Goal: Task Accomplishment & Management: Manage account settings

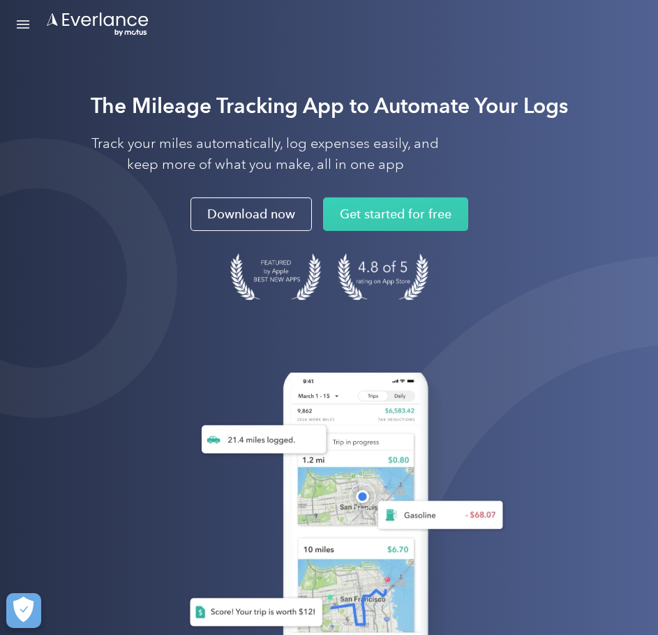
click at [20, 21] on div "Open Menu" at bounding box center [23, 20] width 13 height 1
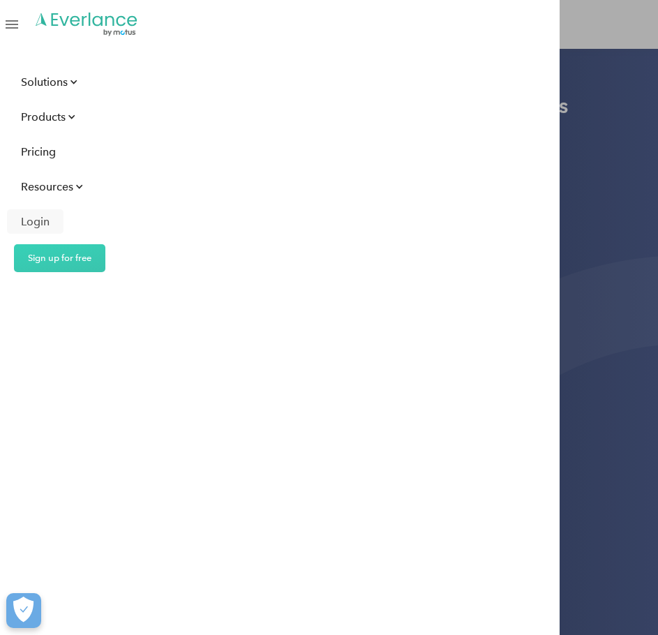
click at [38, 214] on div "Login" at bounding box center [35, 221] width 29 height 17
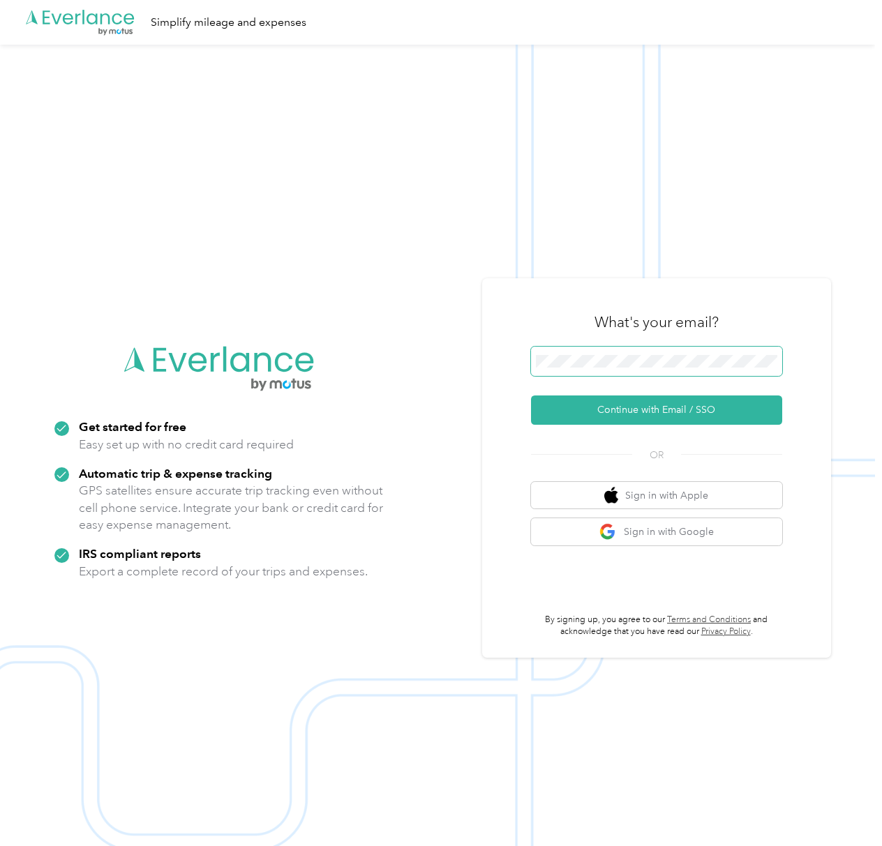
click at [636, 368] on span at bounding box center [656, 361] width 251 height 29
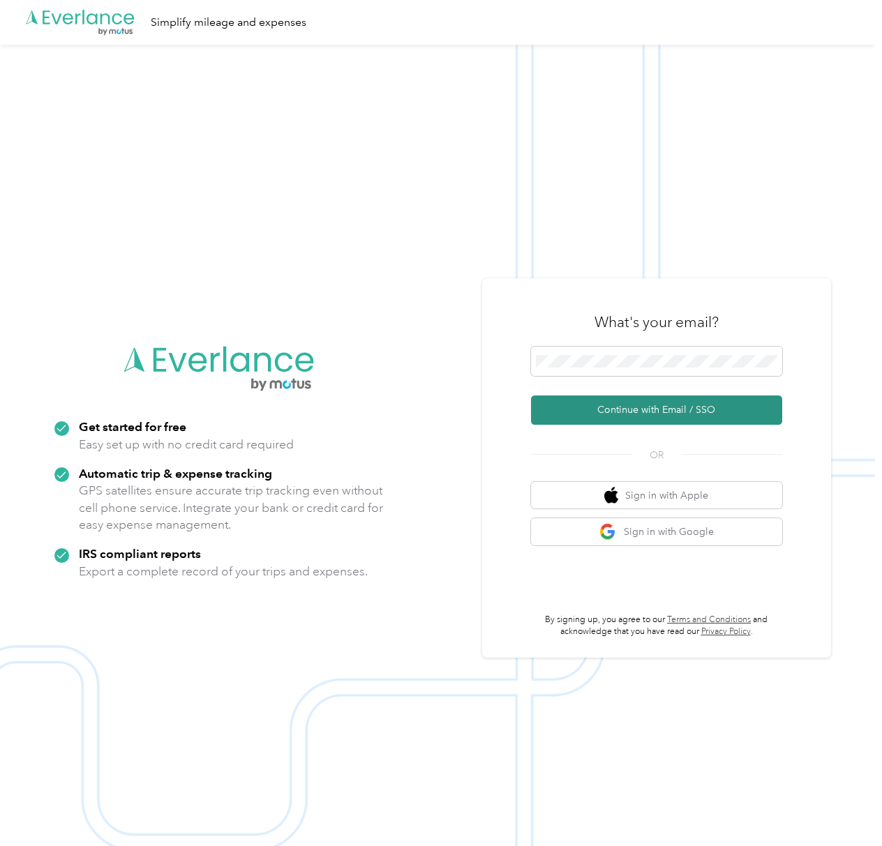
click at [644, 414] on button "Continue with Email / SSO" at bounding box center [656, 409] width 251 height 29
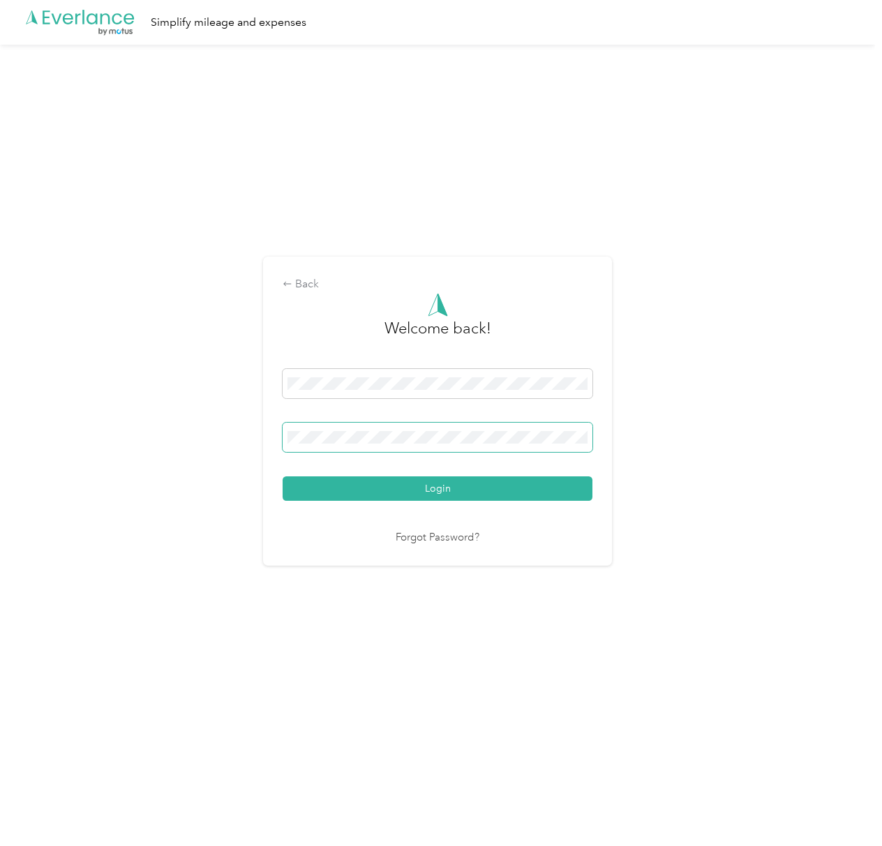
click at [386, 430] on span at bounding box center [437, 437] width 310 height 29
click at [352, 444] on span at bounding box center [437, 437] width 310 height 29
click at [286, 447] on span at bounding box center [437, 437] width 310 height 29
click at [282, 476] on button "Login" at bounding box center [437, 488] width 310 height 24
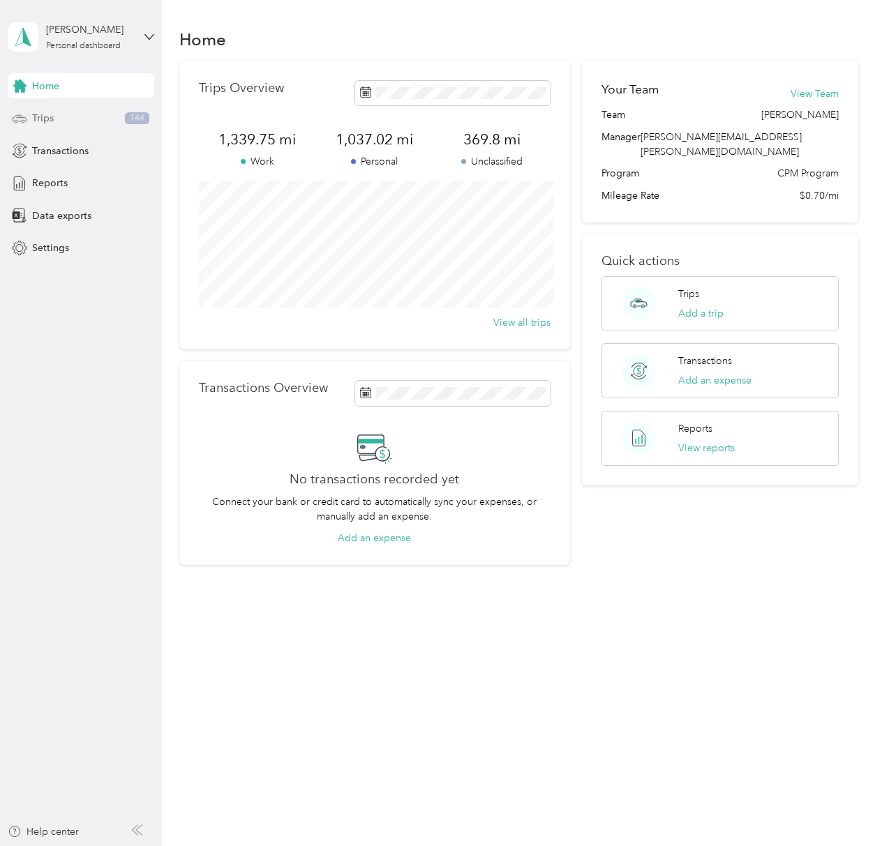
click at [61, 121] on div "Trips 144" at bounding box center [81, 118] width 146 height 25
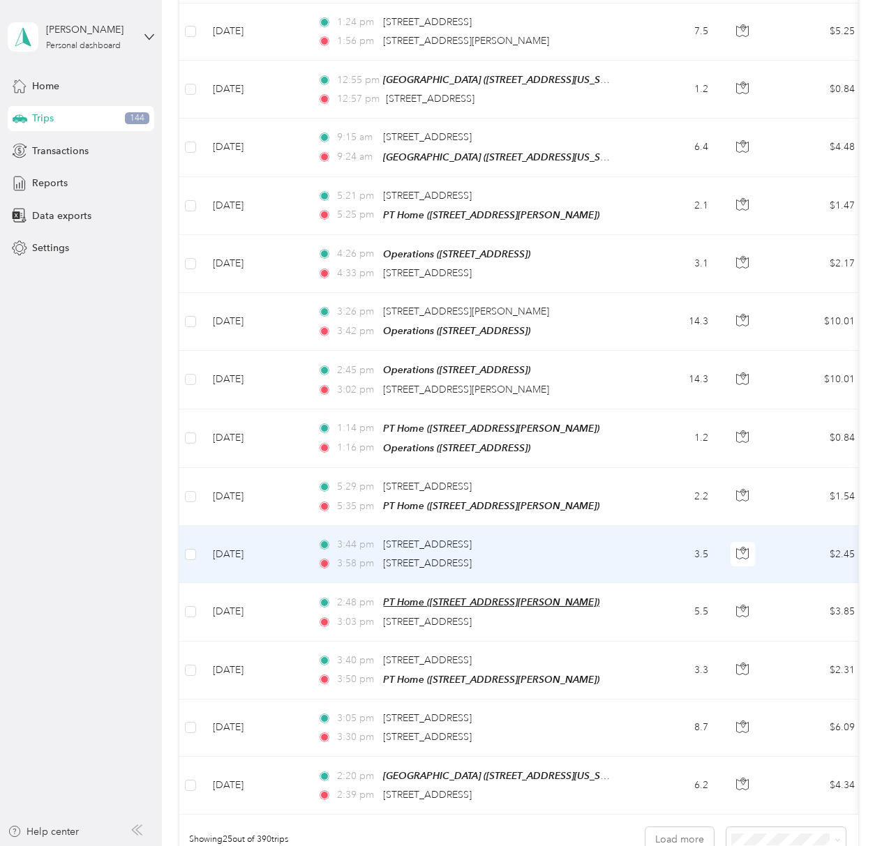
scroll to position [930, 0]
